Goal: Check status: Check status

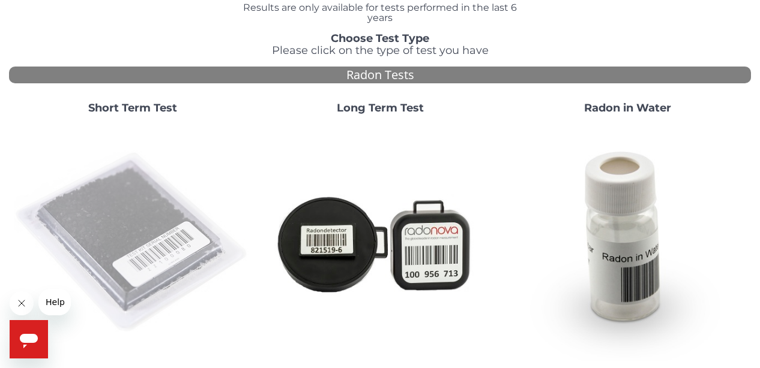
scroll to position [76, 0]
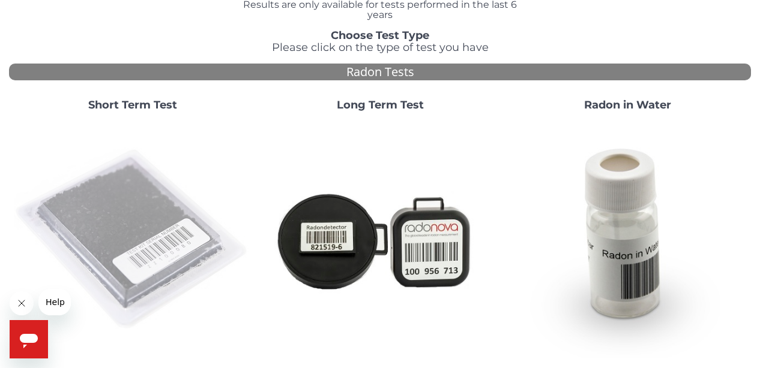
click at [134, 223] on img at bounding box center [133, 240] width 238 height 238
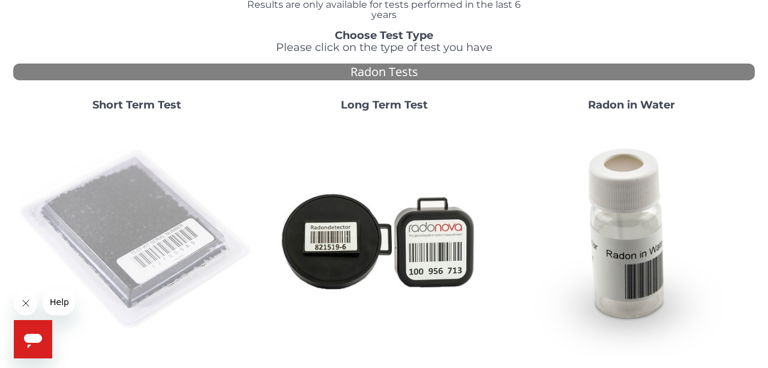
scroll to position [0, 0]
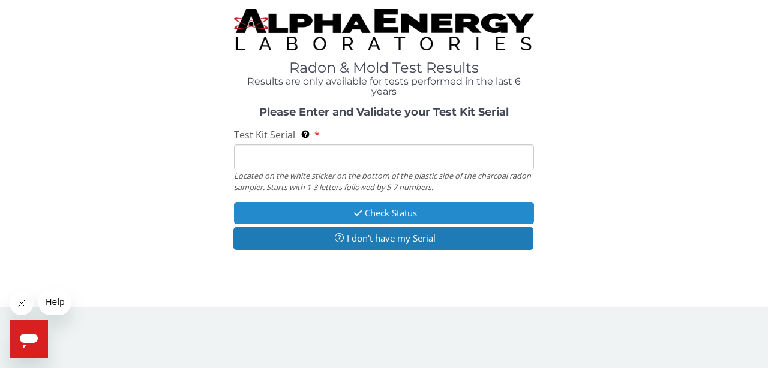
click at [358, 219] on button "Check Status" at bounding box center [384, 213] width 300 height 22
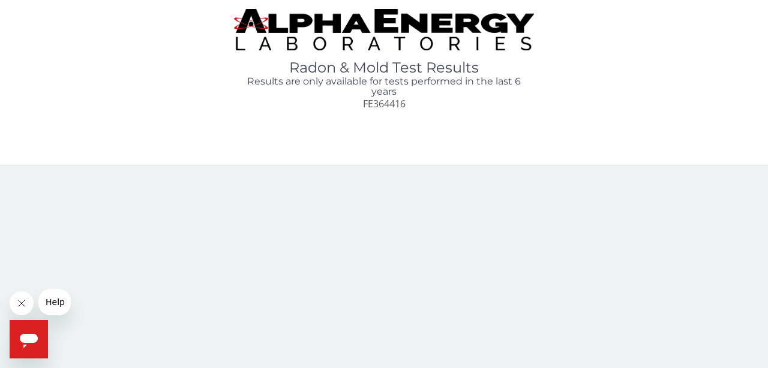
click at [385, 101] on span "FE364416" at bounding box center [384, 103] width 43 height 13
click at [380, 100] on span "FE364416" at bounding box center [384, 103] width 43 height 13
click at [47, 304] on span "Help" at bounding box center [55, 303] width 19 height 10
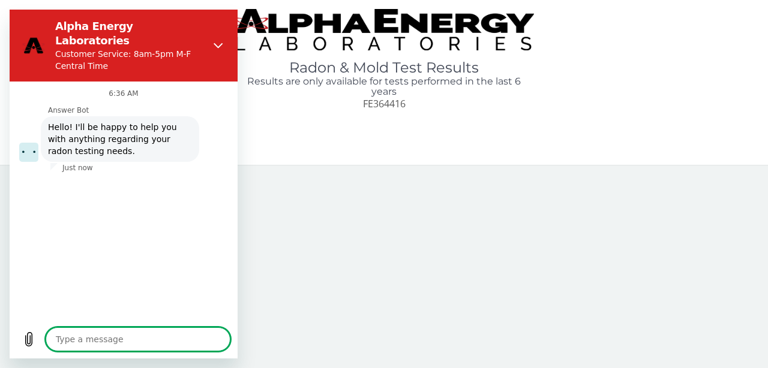
click at [65, 337] on textarea at bounding box center [138, 340] width 185 height 24
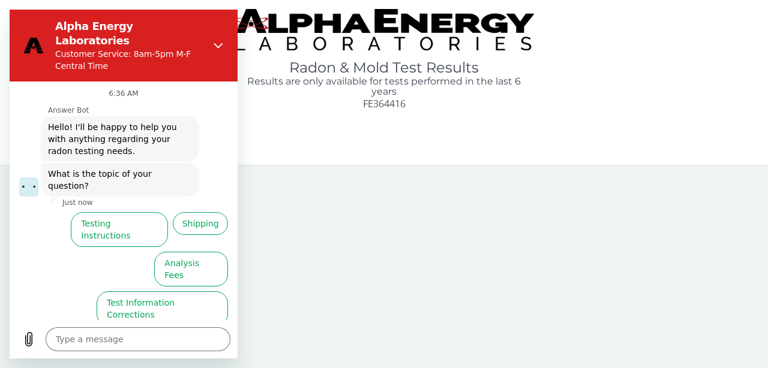
click at [82, 331] on button "Test Results" at bounding box center [70, 348] width 68 height 35
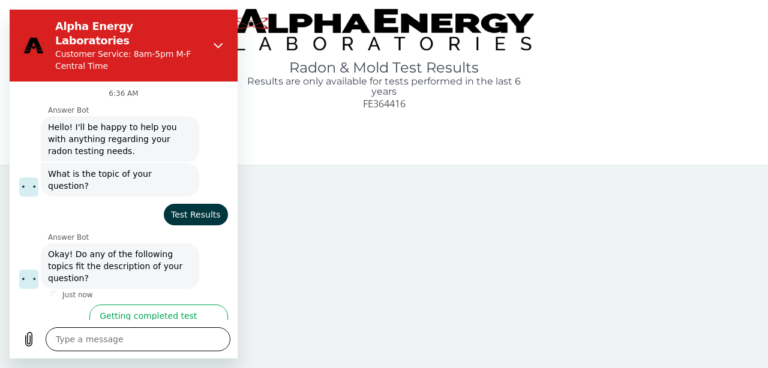
scroll to position [70, 0]
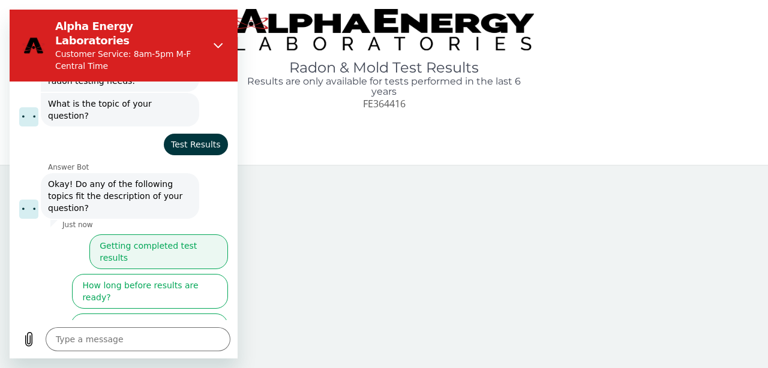
click at [158, 235] on button "Getting completed test results" at bounding box center [158, 252] width 139 height 35
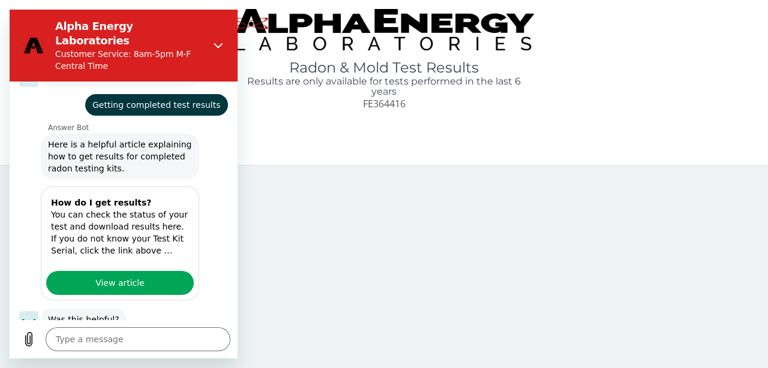
scroll to position [260, 0]
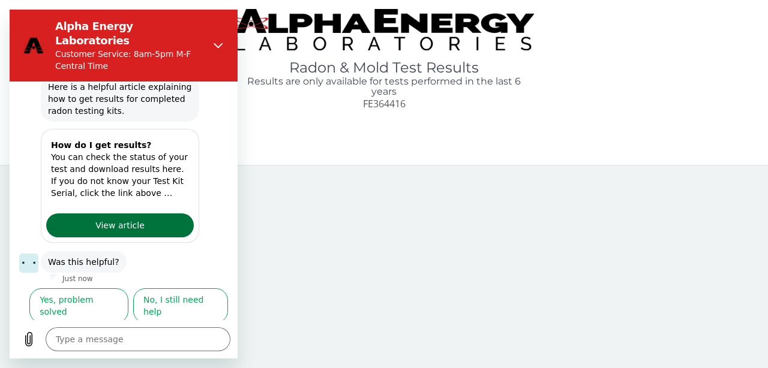
click at [133, 218] on span "View article" at bounding box center [119, 225] width 49 height 14
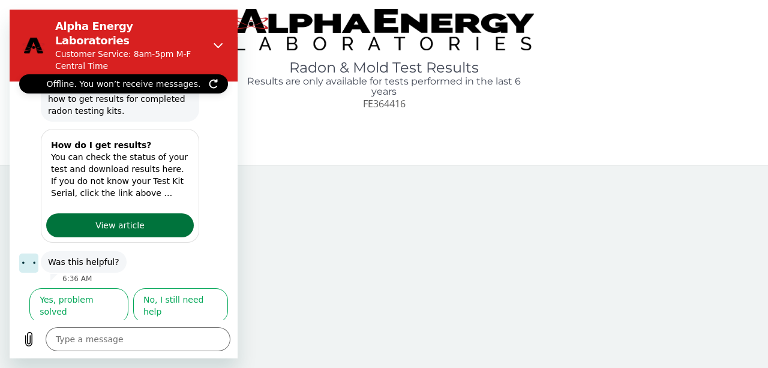
type textarea "x"
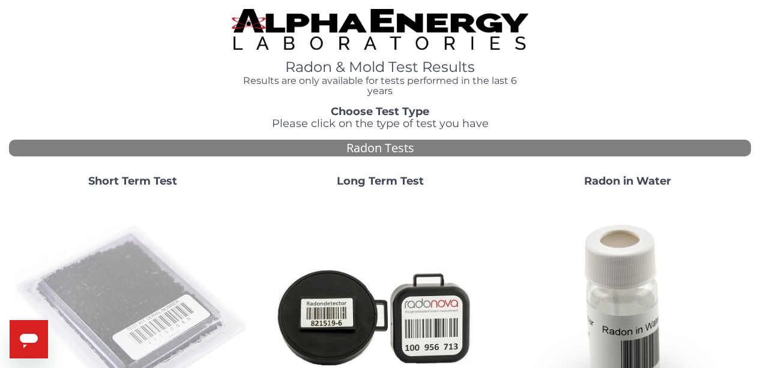
click at [126, 272] on img at bounding box center [133, 316] width 238 height 238
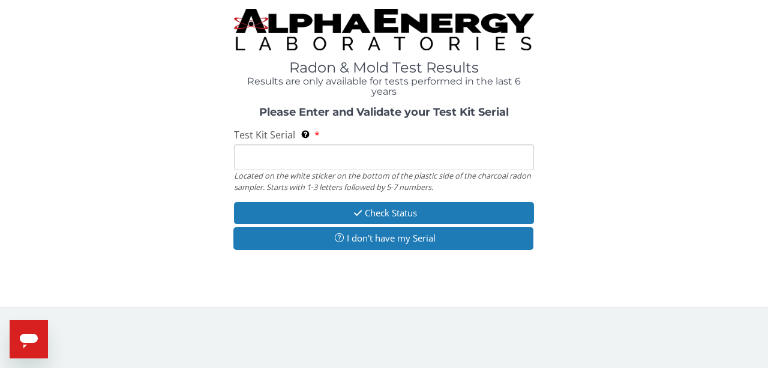
click at [265, 157] on input "Test Kit Serial Located on the white sticker on the bottom of the plastic side …" at bounding box center [384, 158] width 300 height 26
paste input "FE364416"
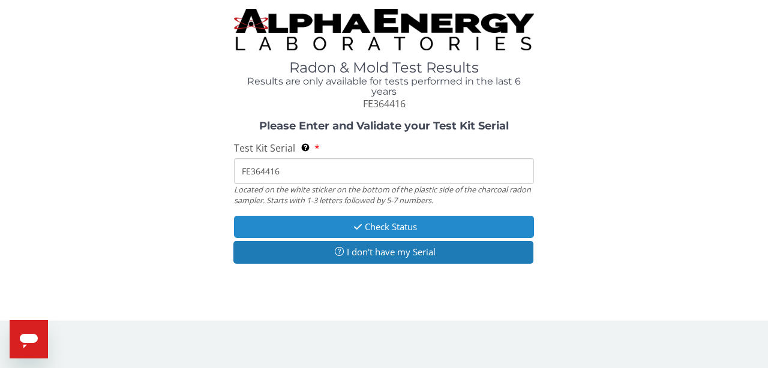
type input "FE364416"
click at [380, 227] on button "Check Status" at bounding box center [384, 227] width 300 height 22
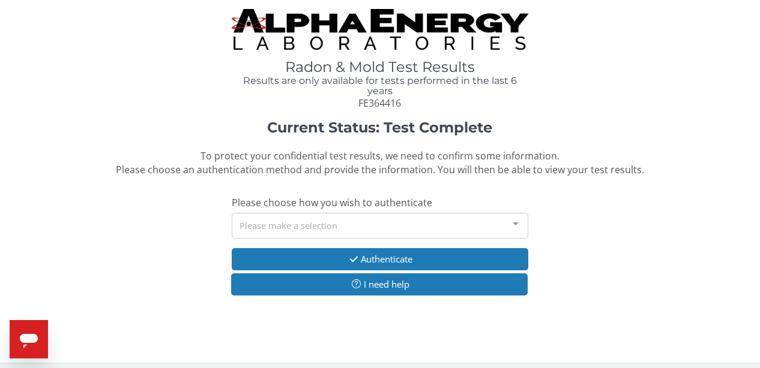
click at [515, 222] on div at bounding box center [515, 225] width 24 height 23
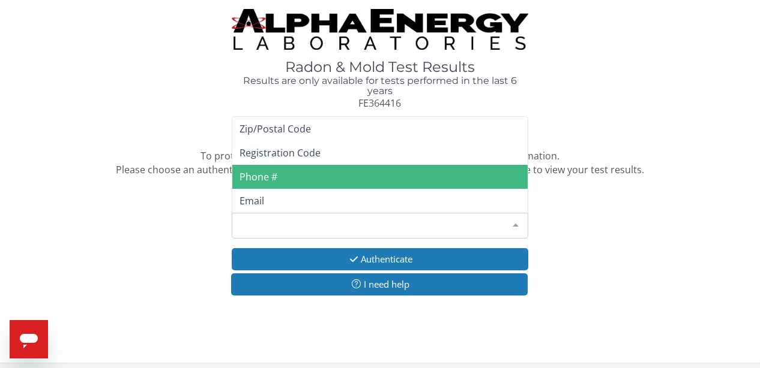
click at [327, 171] on span "Phone #" at bounding box center [379, 177] width 295 height 24
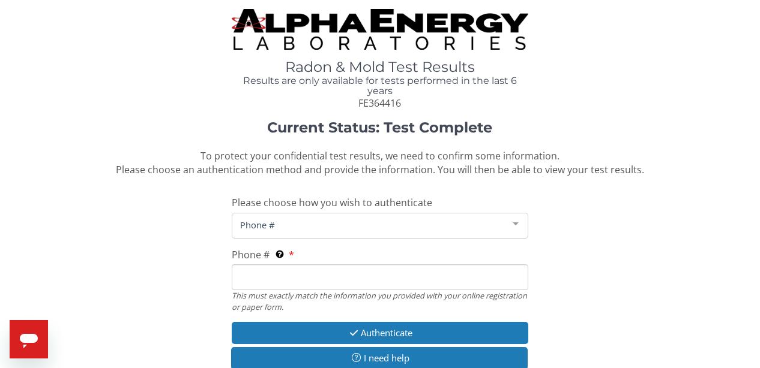
click at [269, 273] on input "Phone # This must exactly match the information you provided with your online r…" at bounding box center [380, 278] width 296 height 26
type input "7"
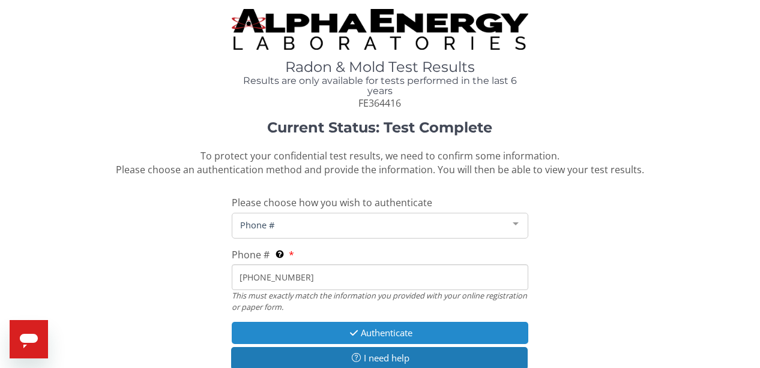
type input "720 544 1375"
click at [365, 333] on button "Authenticate" at bounding box center [380, 333] width 296 height 22
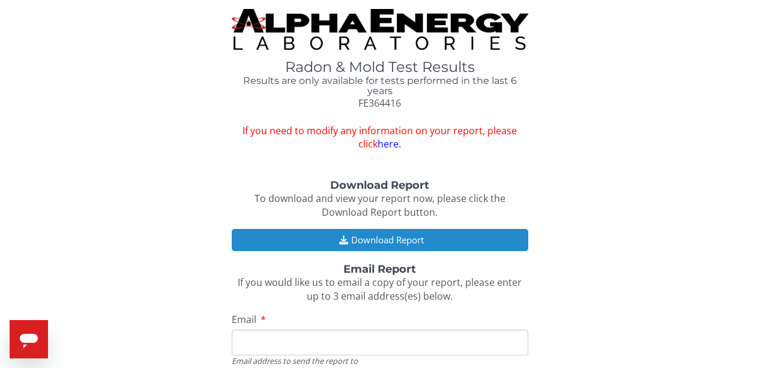
click at [397, 238] on button "Download Report" at bounding box center [380, 240] width 296 height 22
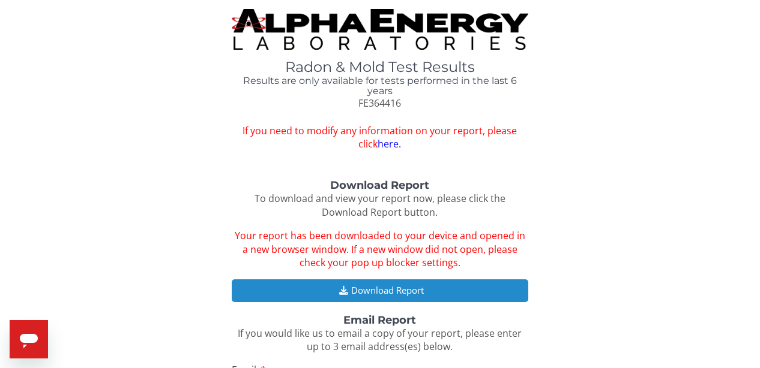
click at [409, 284] on button "Download Report" at bounding box center [380, 291] width 296 height 22
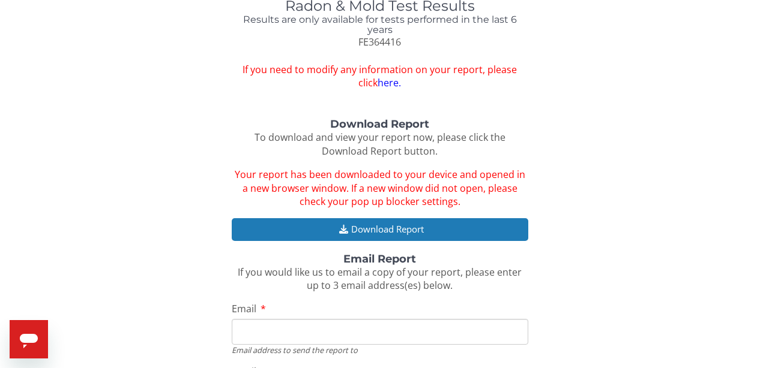
scroll to position [58, 0]
